Goal: Find specific page/section: Find specific page/section

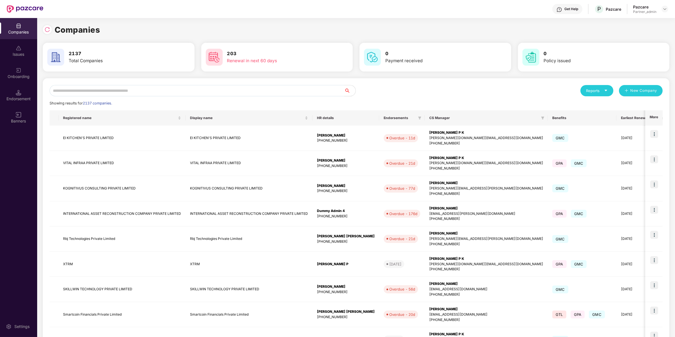
click at [78, 88] on input "text" at bounding box center [197, 90] width 295 height 11
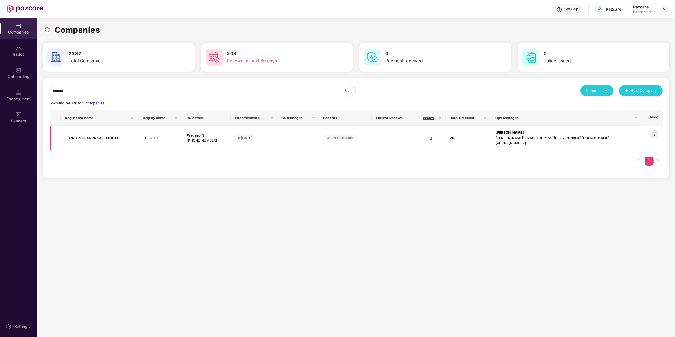
type input "*******"
click at [659, 131] on td at bounding box center [651, 138] width 21 height 25
click at [655, 133] on img at bounding box center [654, 134] width 8 height 8
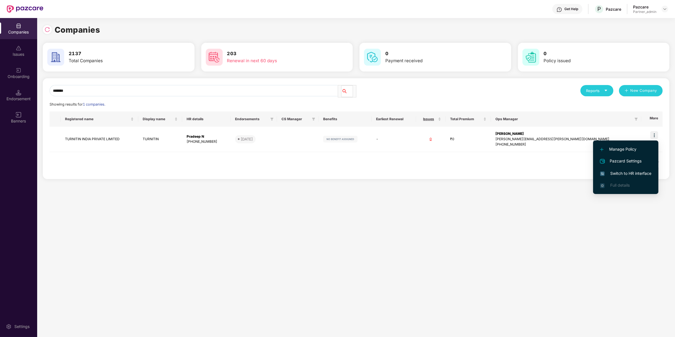
click at [618, 174] on span "Switch to HR interface" at bounding box center [625, 173] width 51 height 6
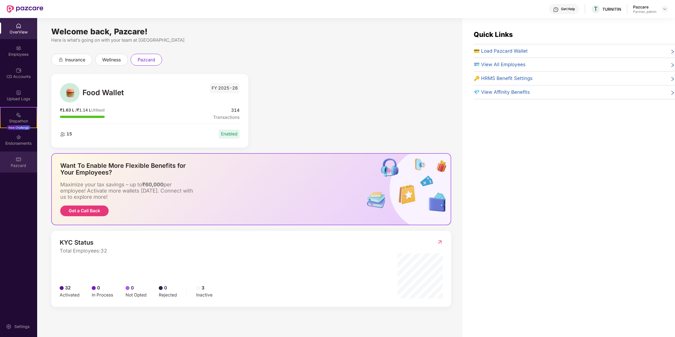
click at [27, 158] on div "Pazcard" at bounding box center [18, 161] width 37 height 21
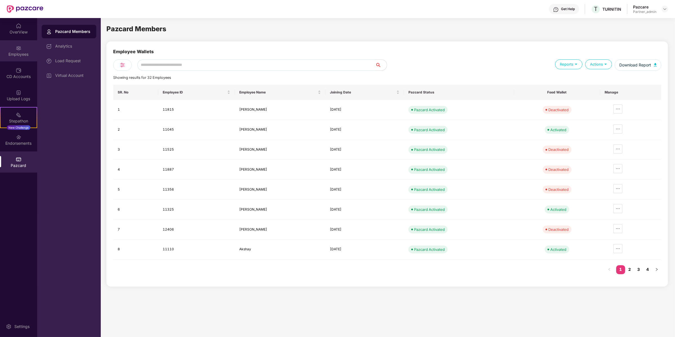
click at [24, 59] on div "Employees" at bounding box center [18, 50] width 37 height 21
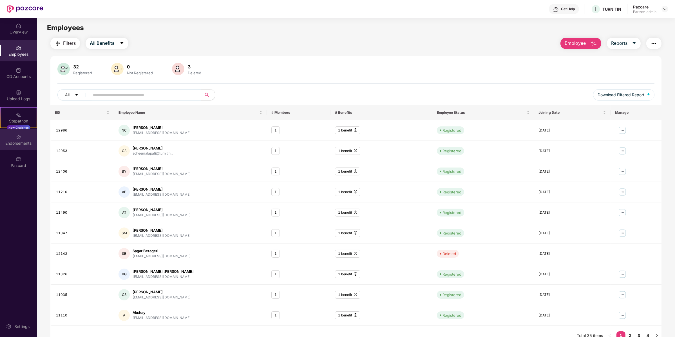
click at [23, 147] on div "Endorsements" at bounding box center [18, 139] width 37 height 21
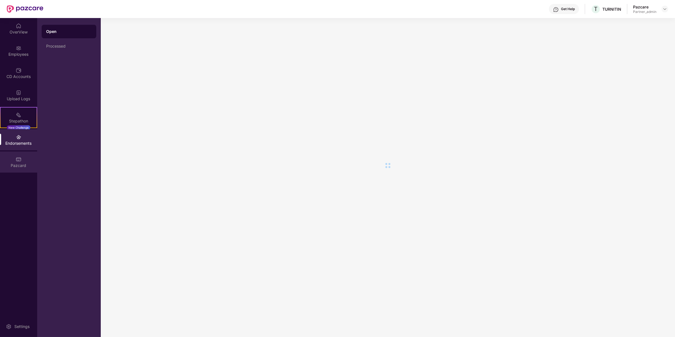
click at [23, 160] on div "Pazcard" at bounding box center [18, 161] width 37 height 21
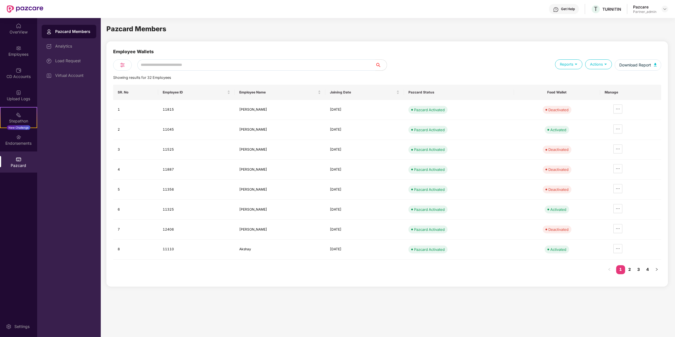
click at [159, 68] on input "text" at bounding box center [256, 64] width 238 height 11
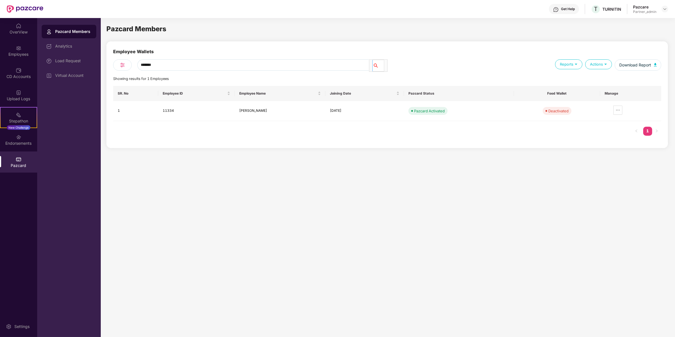
type input "*******"
